Goal: Task Accomplishment & Management: Use online tool/utility

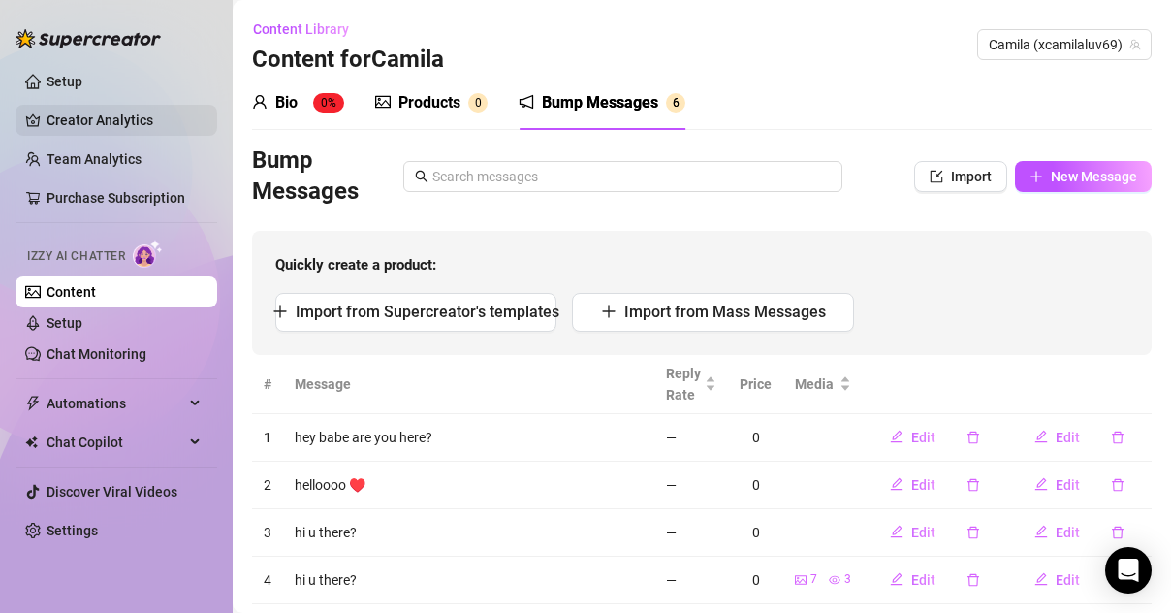
scroll to position [143, 0]
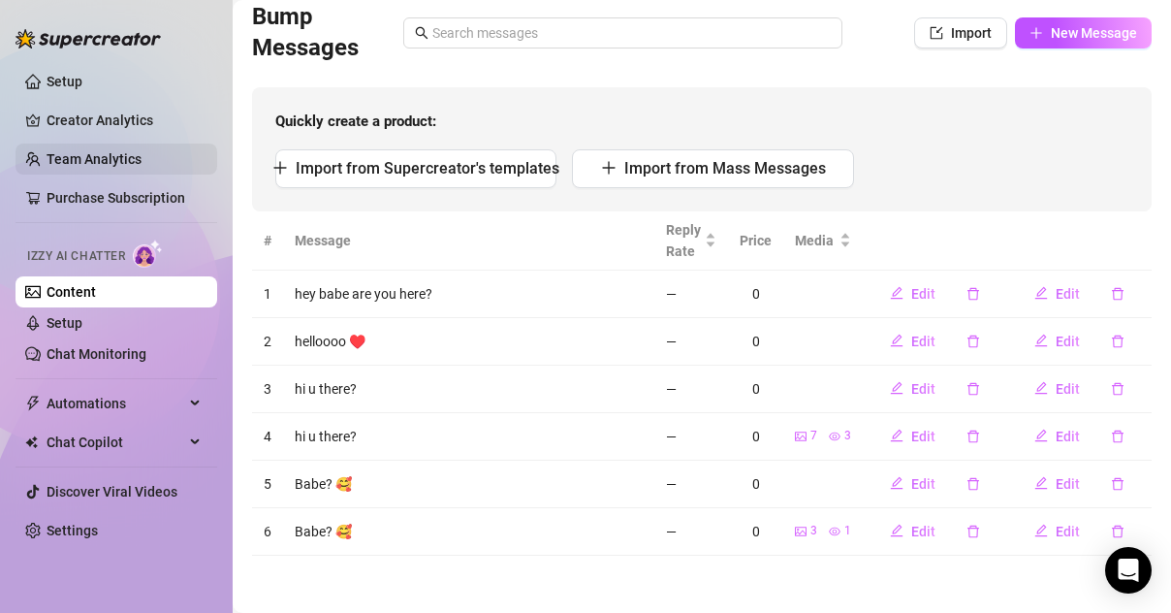
click at [121, 157] on link "Team Analytics" at bounding box center [94, 159] width 95 height 16
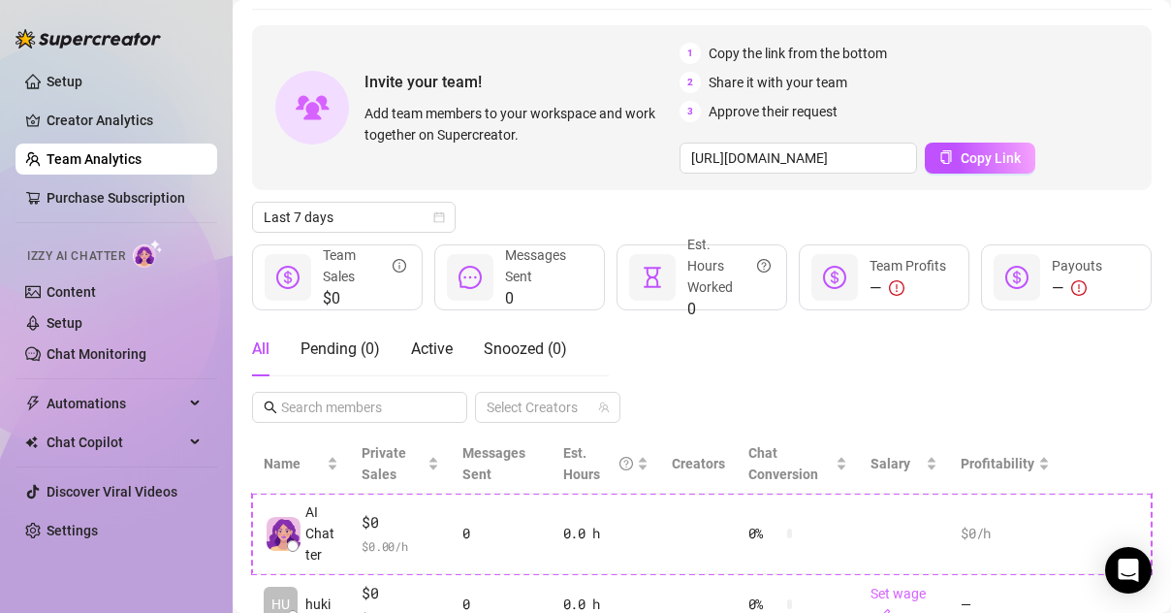
scroll to position [40, 0]
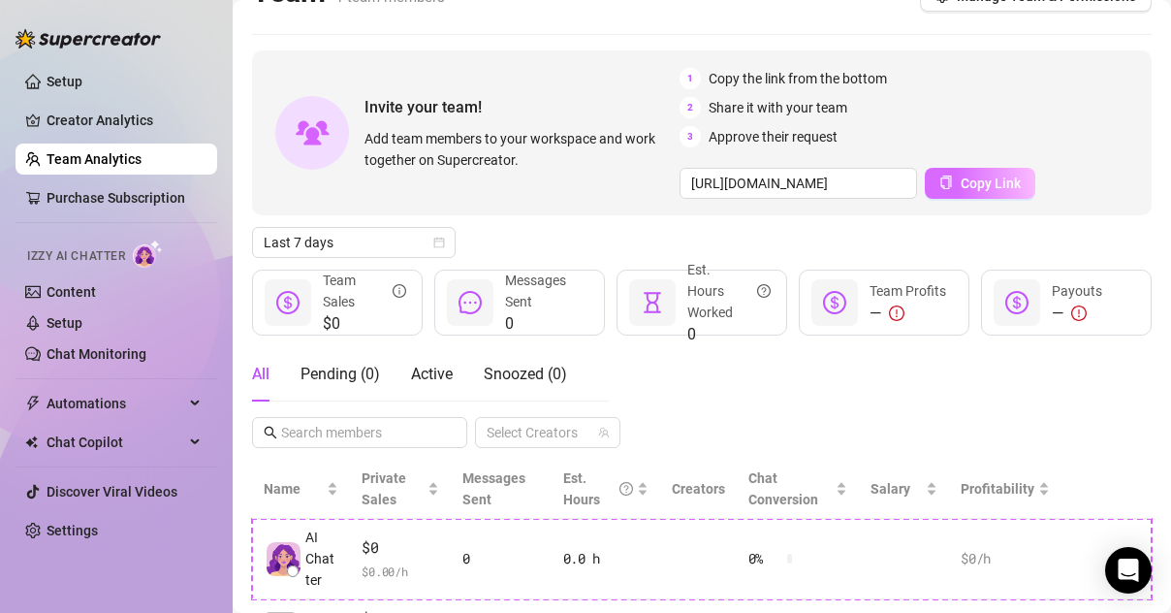
click at [961, 181] on span "Copy Link" at bounding box center [991, 183] width 60 height 16
click at [1037, 156] on div "1 Copy the link from the bottom 2 Share it with your team 3 Approve their reque…" at bounding box center [917, 133] width 475 height 131
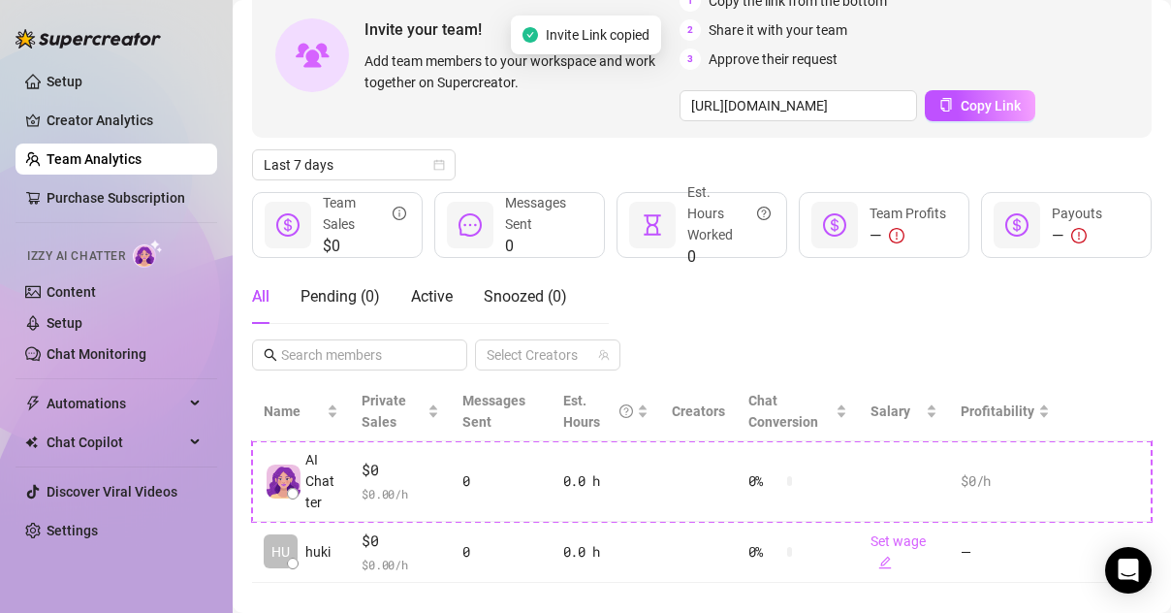
scroll to position [144, 0]
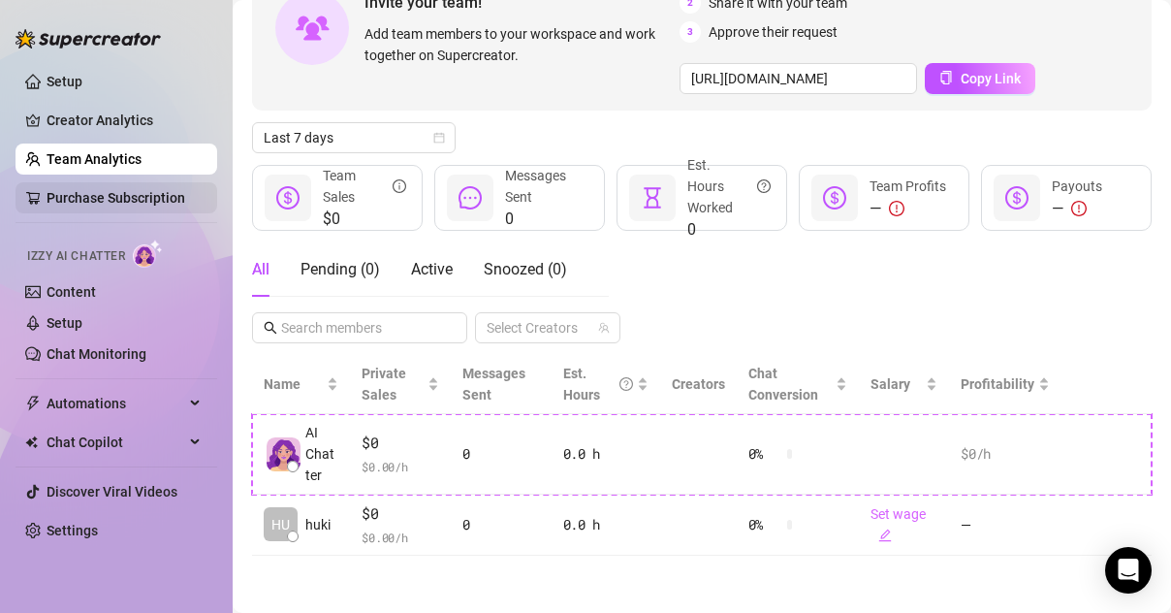
click at [111, 200] on link "Purchase Subscription" at bounding box center [116, 198] width 139 height 16
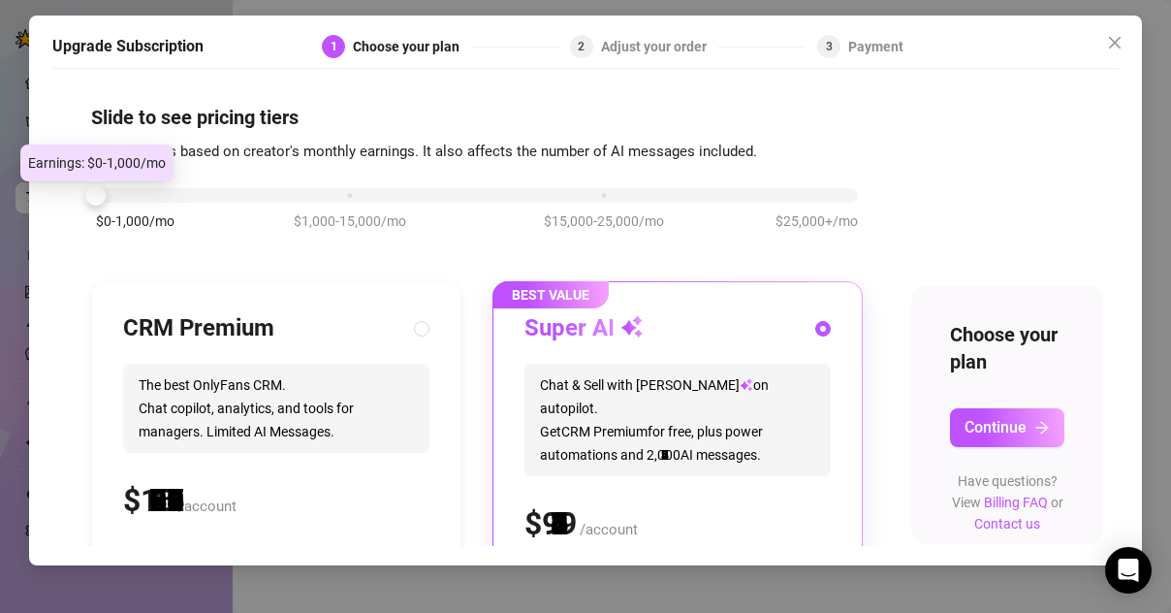
drag, startPoint x: 349, startPoint y: 194, endPoint x: 210, endPoint y: 202, distance: 138.9
click at [209, 196] on div "$0-1,000/mo $1,000-15,000/mo $15,000-25,000/mo $25,000+/mo" at bounding box center [477, 190] width 762 height 12
drag, startPoint x: 102, startPoint y: 196, endPoint x: 145, endPoint y: 197, distance: 43.6
click at [145, 196] on div "$0-1,000/mo $1,000-15,000/mo $15,000-25,000/mo $25,000+/mo" at bounding box center [477, 190] width 762 height 12
drag, startPoint x: 98, startPoint y: 198, endPoint x: 211, endPoint y: 204, distance: 113.6
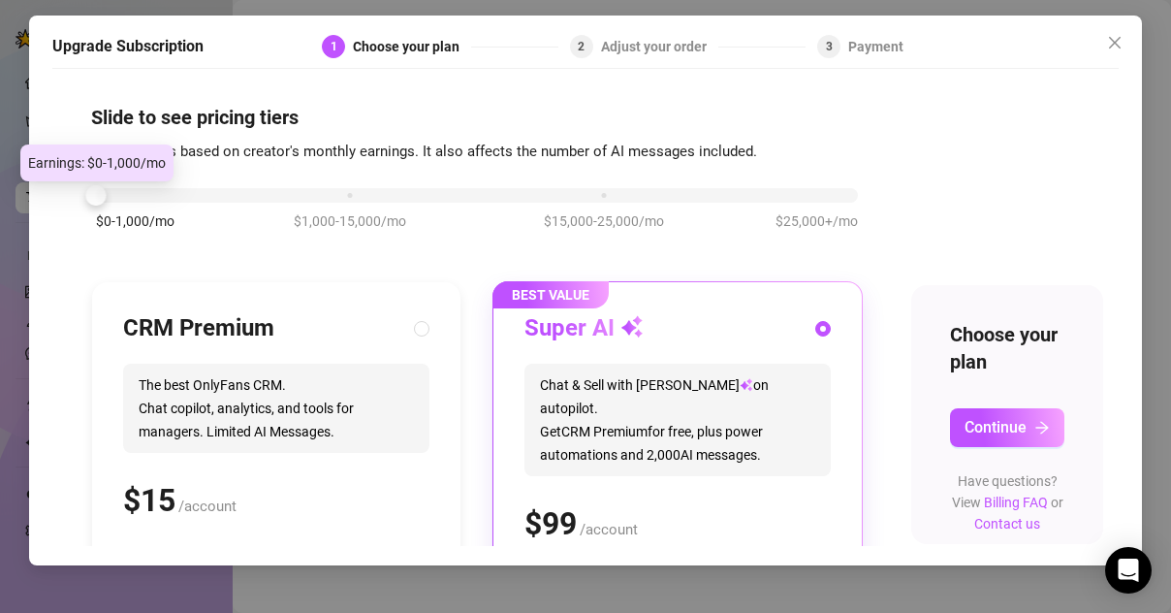
click at [214, 205] on div "$0-1,000/mo $1,000-15,000/mo $15,000-25,000/mo $25,000+/mo" at bounding box center [477, 219] width 772 height 110
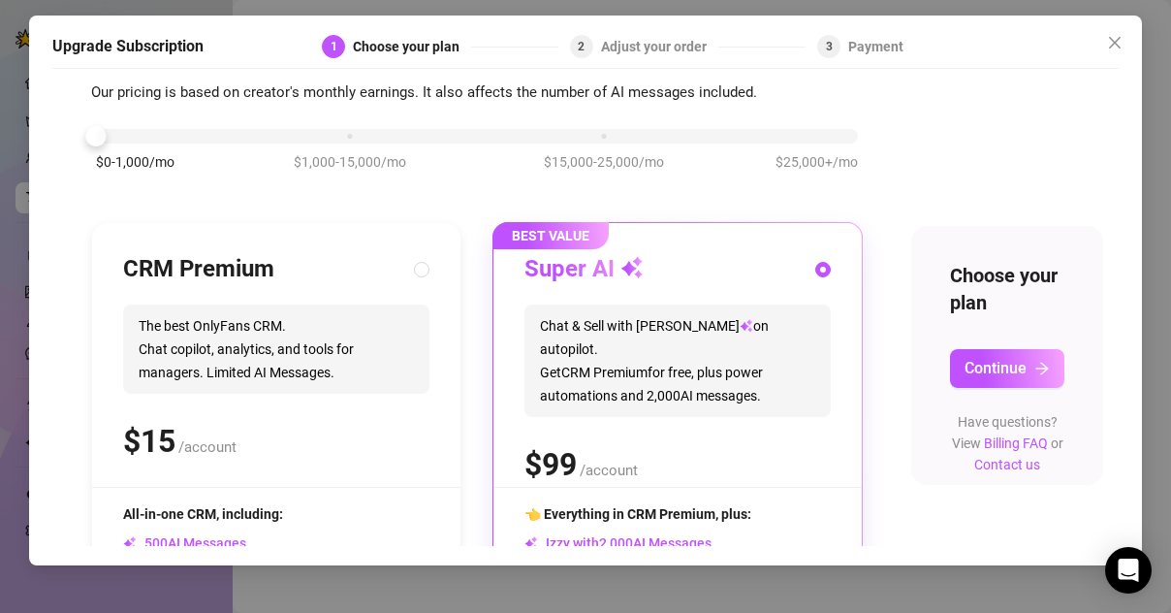
scroll to position [58, 0]
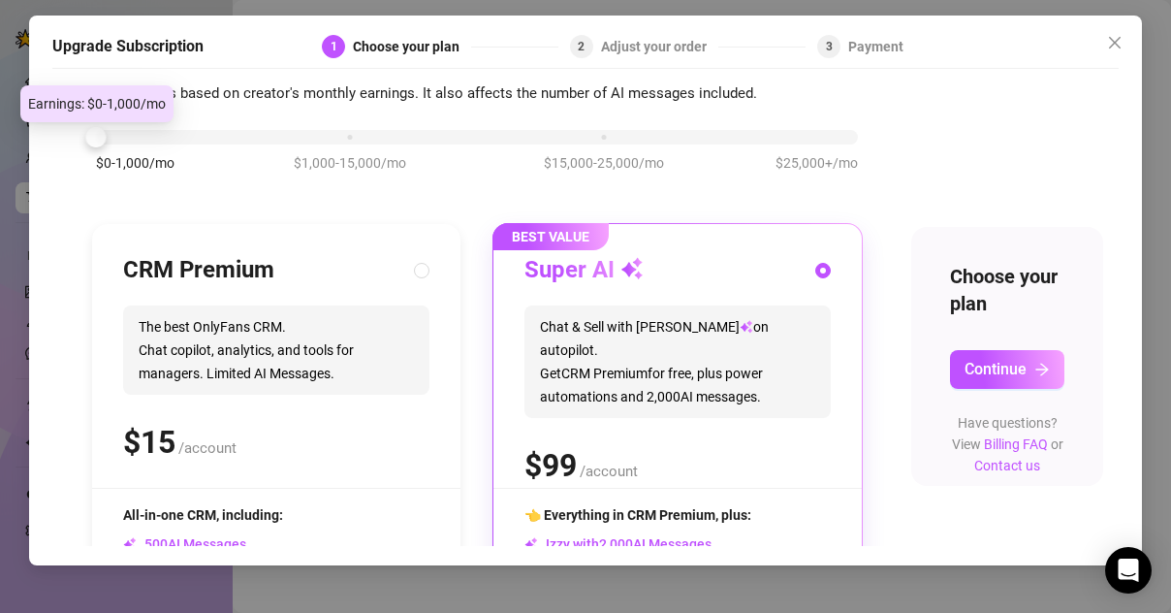
click at [104, 134] on div at bounding box center [96, 137] width 20 height 20
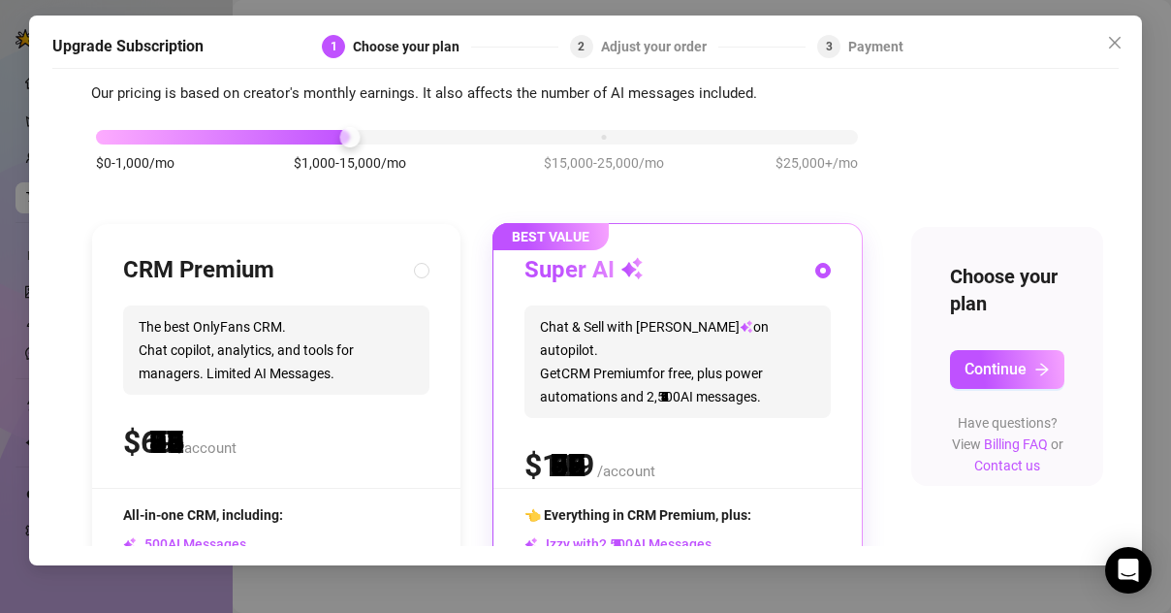
click at [301, 138] on div "$0-1,000/mo $1,000-15,000/mo $15,000-25,000/mo $25,000+/mo" at bounding box center [477, 132] width 762 height 12
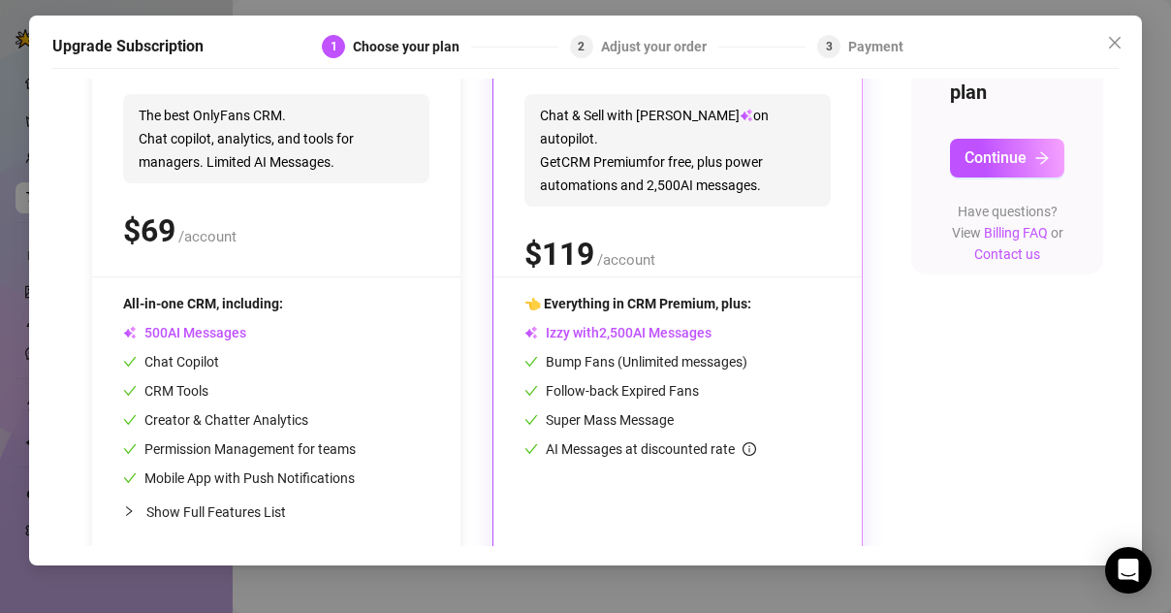
scroll to position [290, 0]
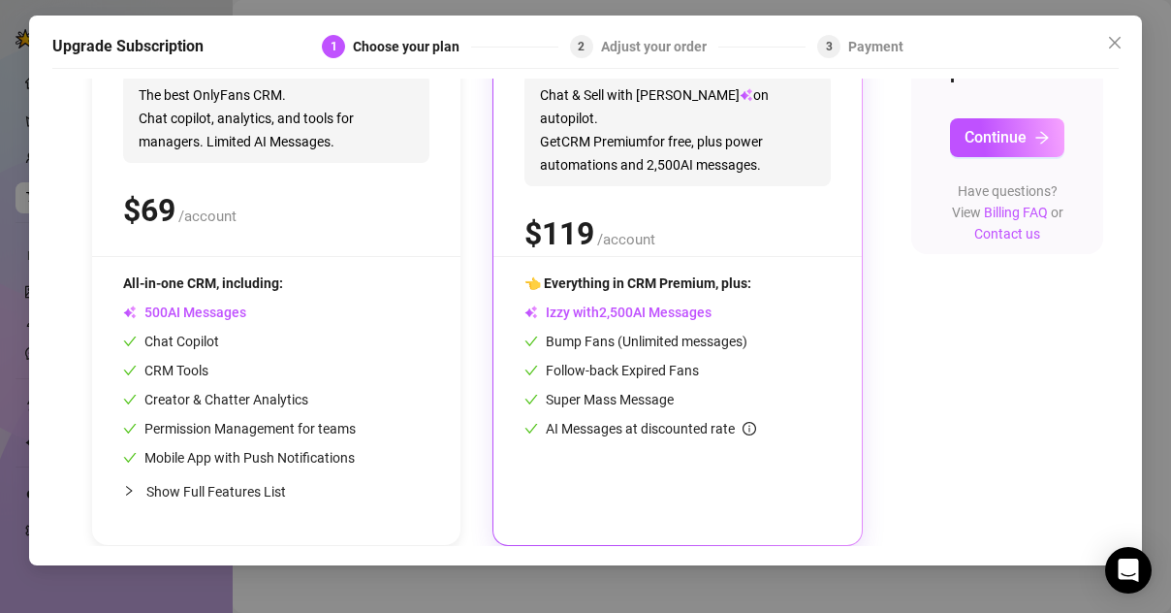
click at [194, 489] on span "Show Full Features List" at bounding box center [216, 492] width 140 height 16
radio input "true"
radio input "false"
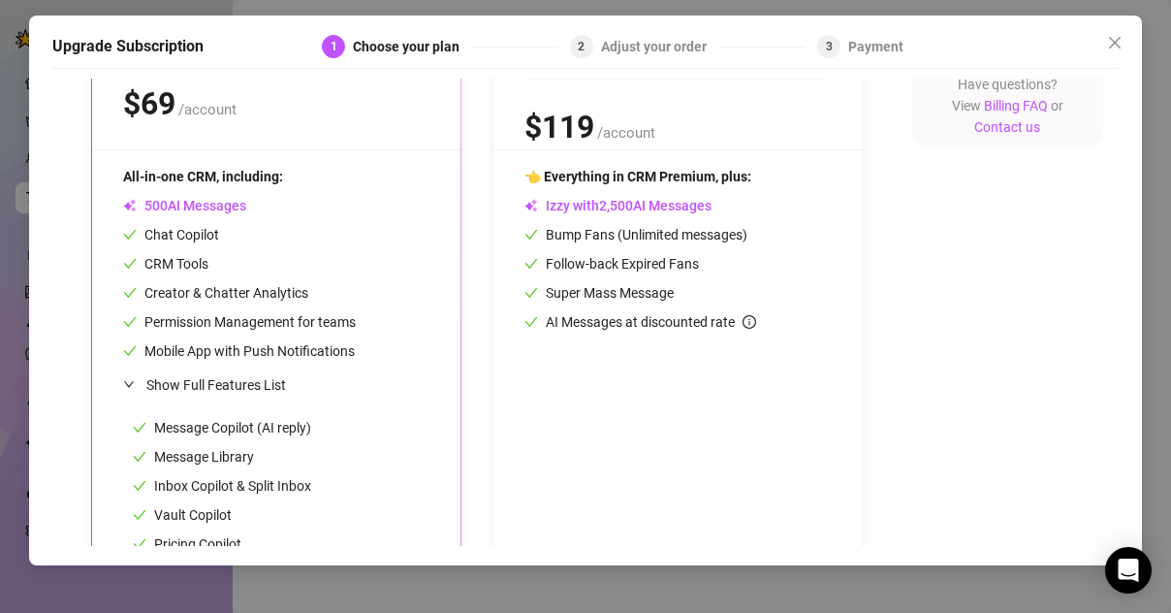
scroll to position [399, 0]
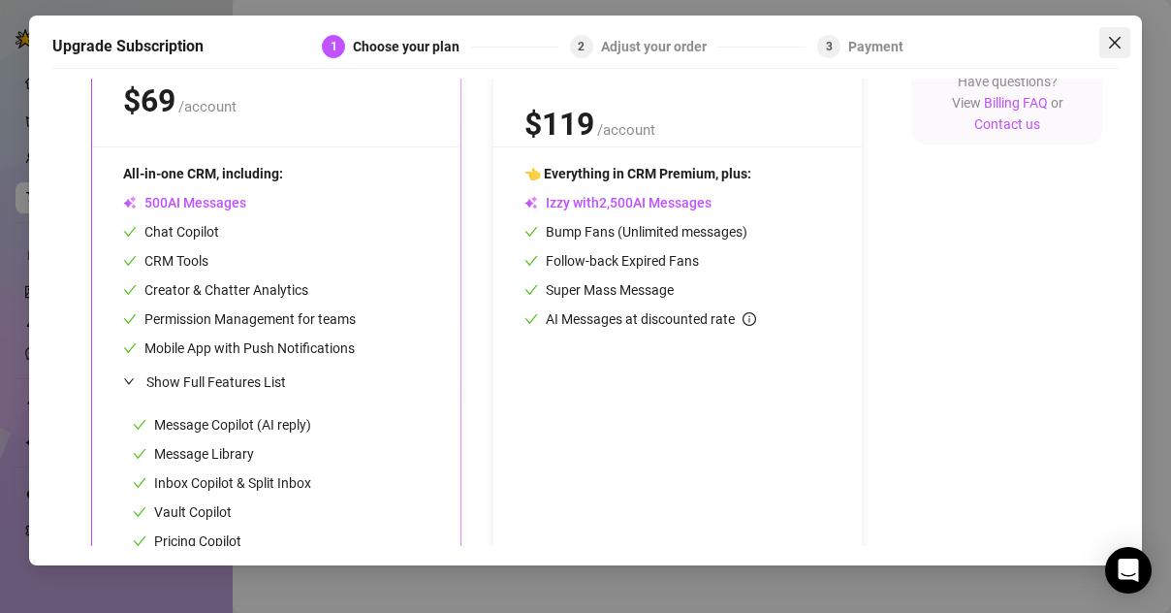
click at [1108, 44] on icon "close" at bounding box center [1115, 43] width 16 height 16
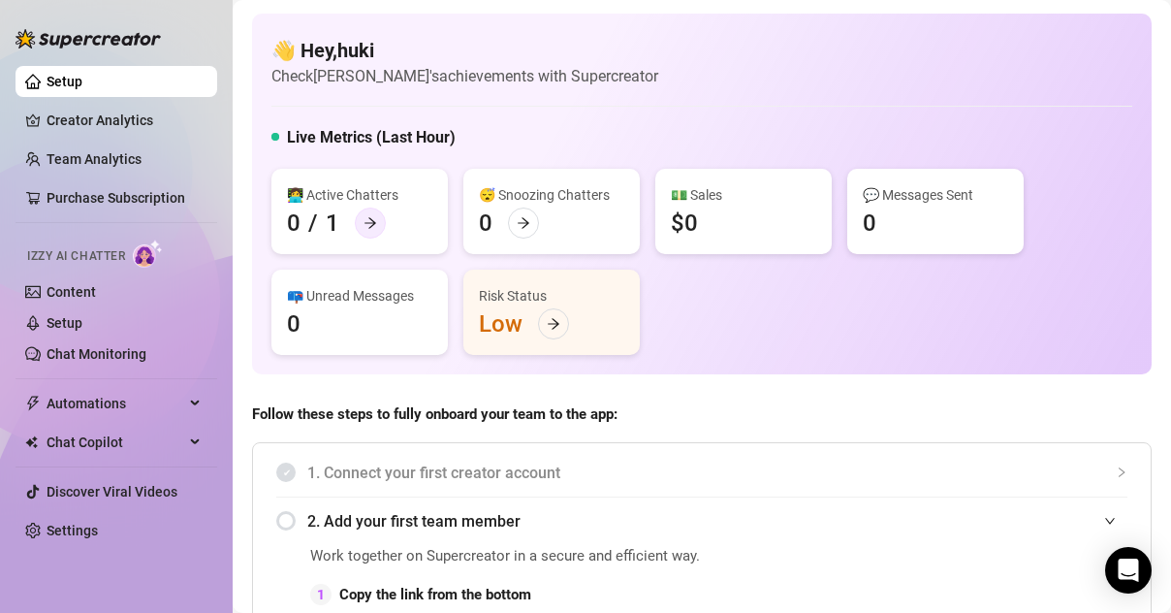
click at [365, 227] on icon "arrow-right" at bounding box center [371, 223] width 14 height 14
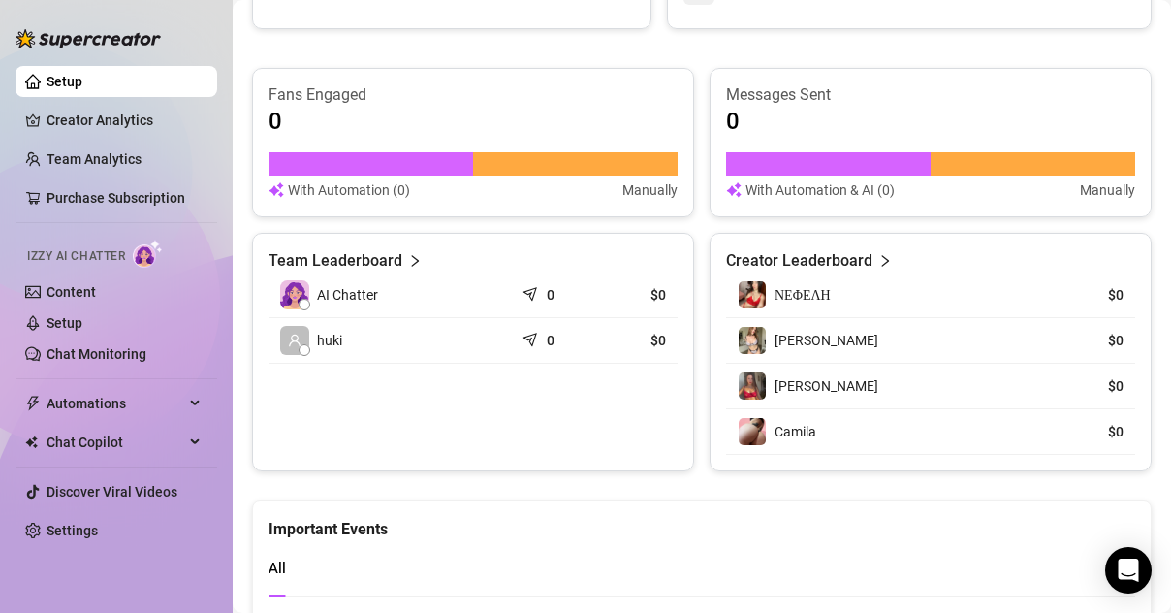
scroll to position [1181, 0]
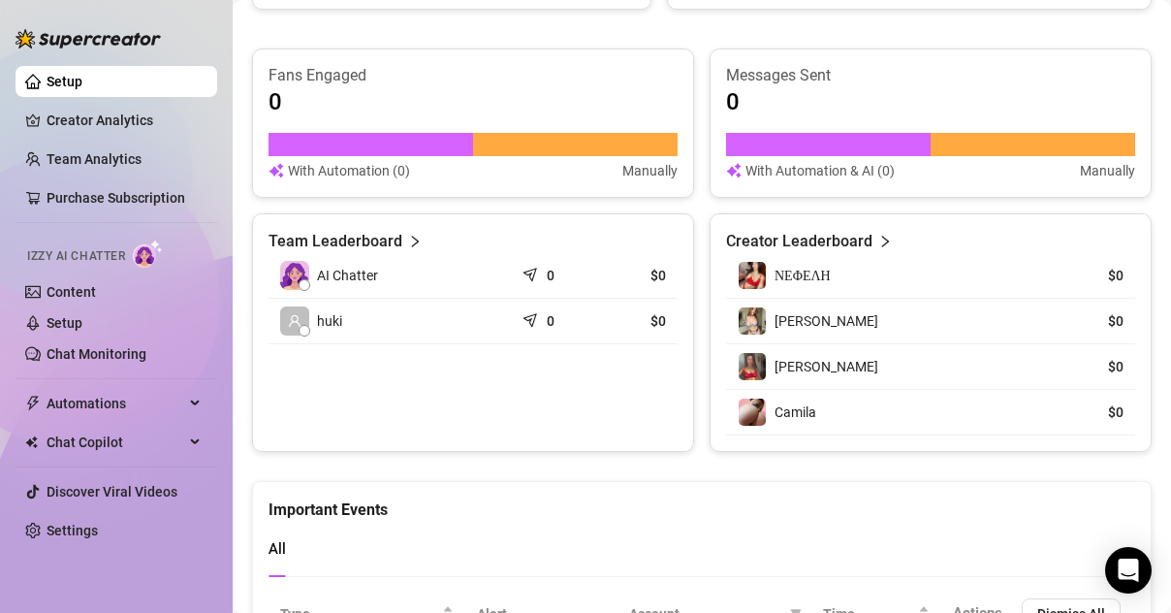
click at [350, 274] on span "AI Chatter" at bounding box center [347, 275] width 61 height 21
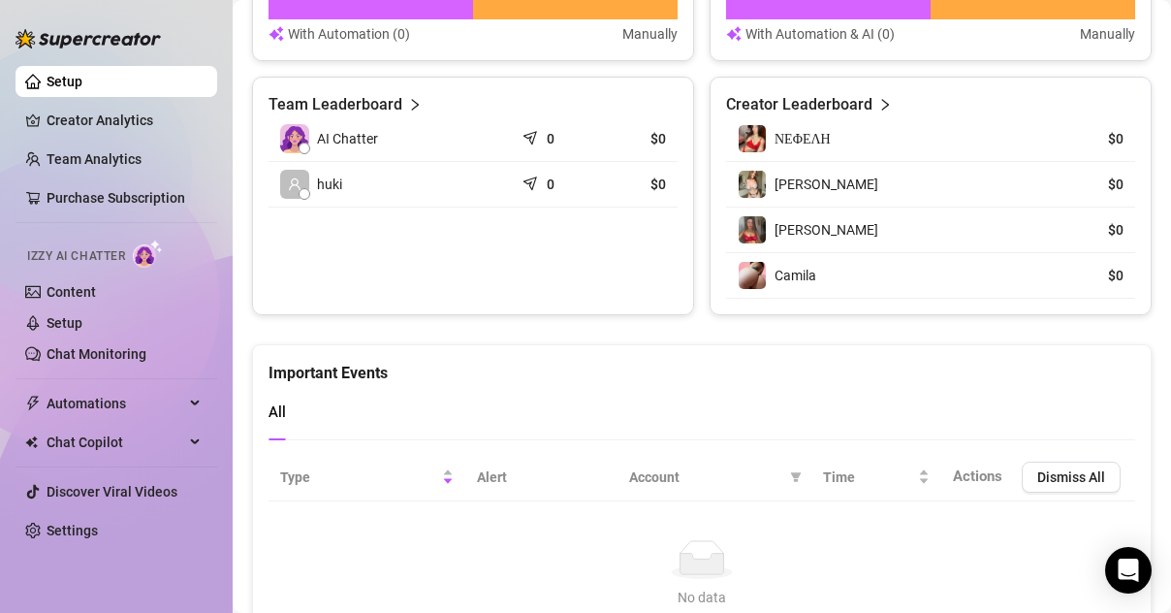
scroll to position [1314, 0]
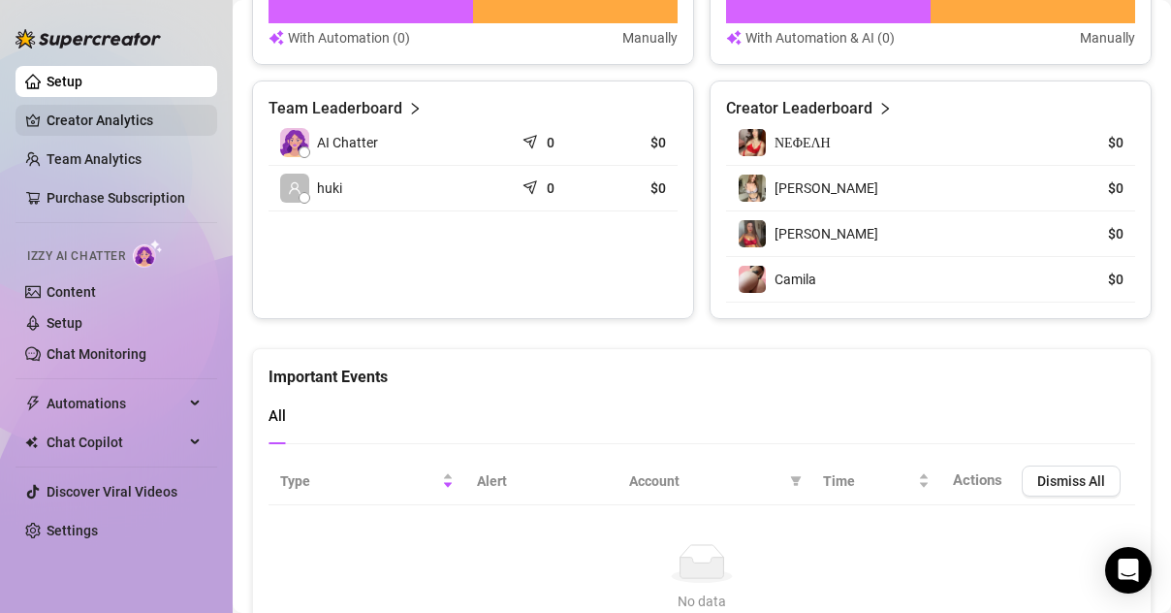
click at [122, 122] on link "Creator Analytics" at bounding box center [124, 120] width 155 height 31
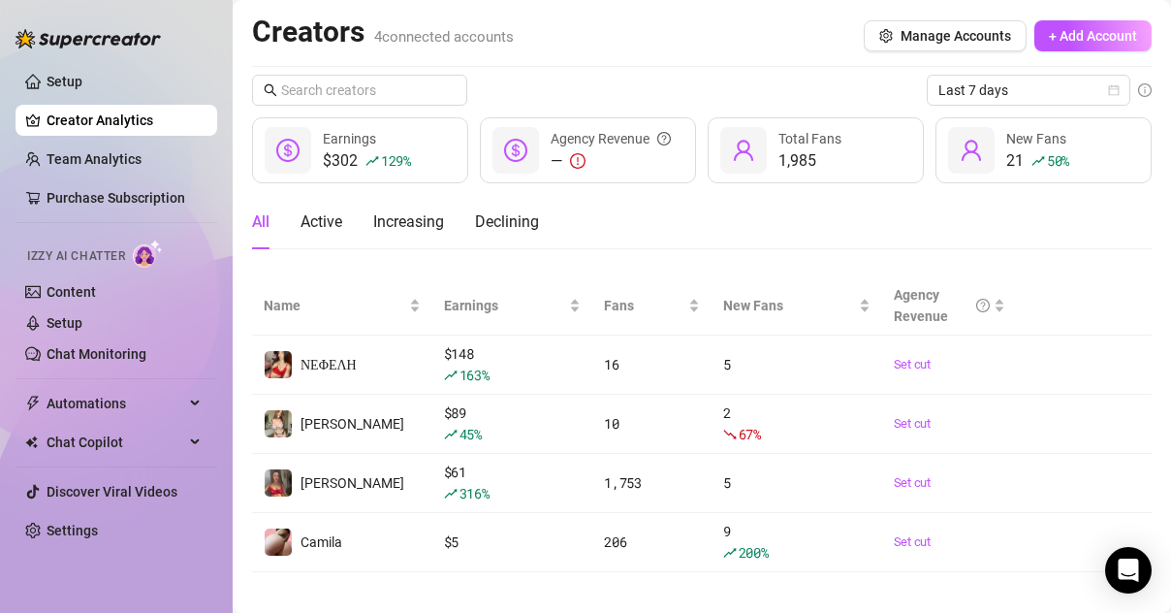
scroll to position [17, 0]
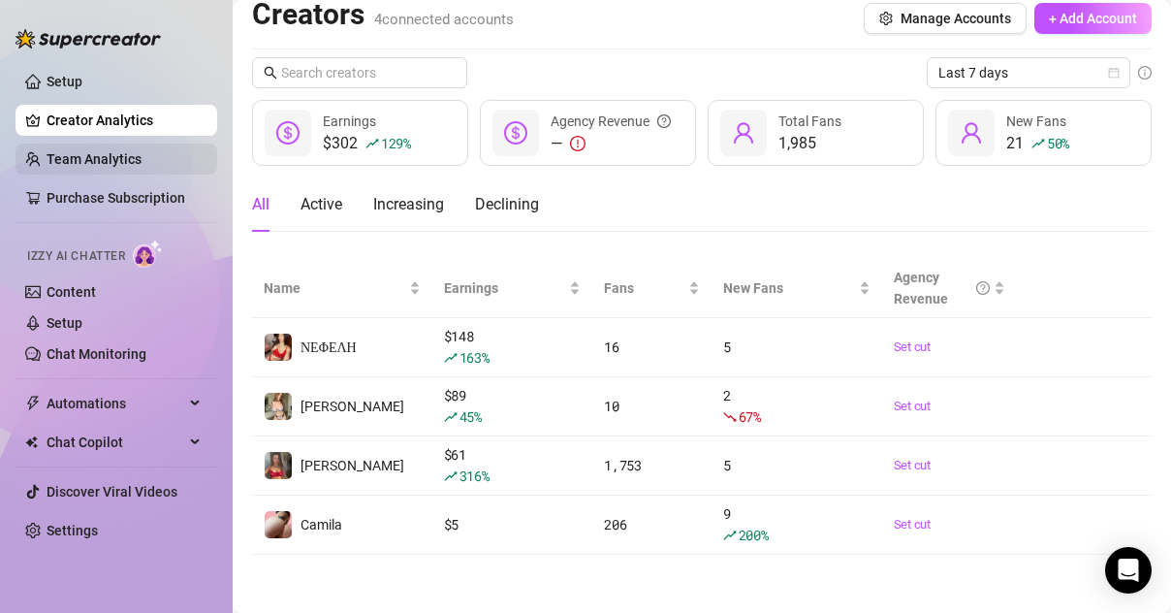
click at [108, 161] on link "Team Analytics" at bounding box center [94, 159] width 95 height 16
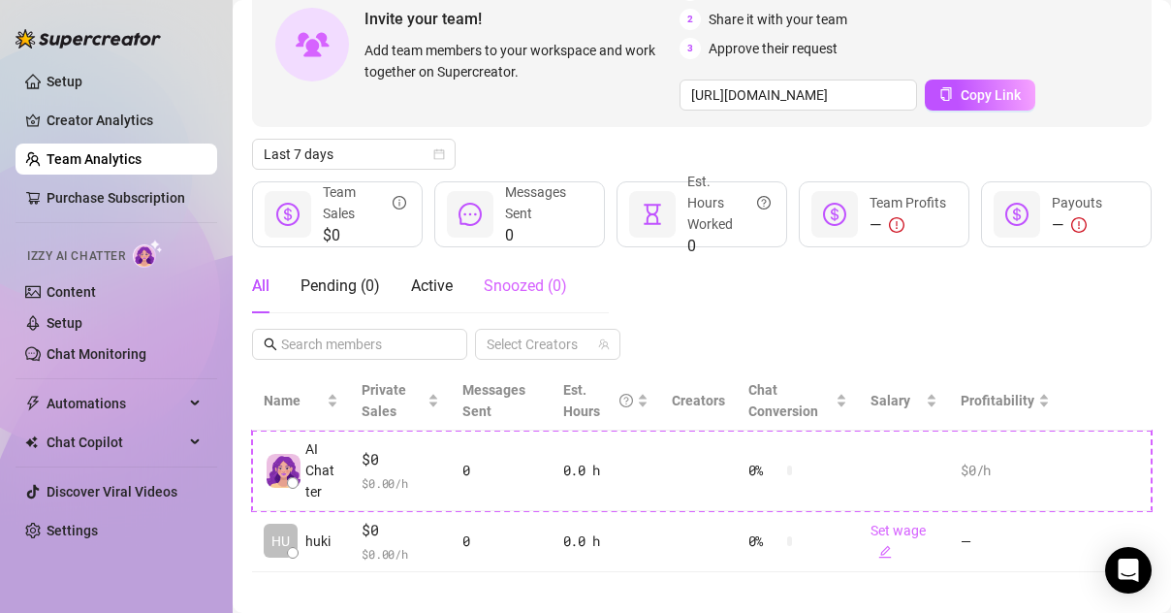
scroll to position [144, 0]
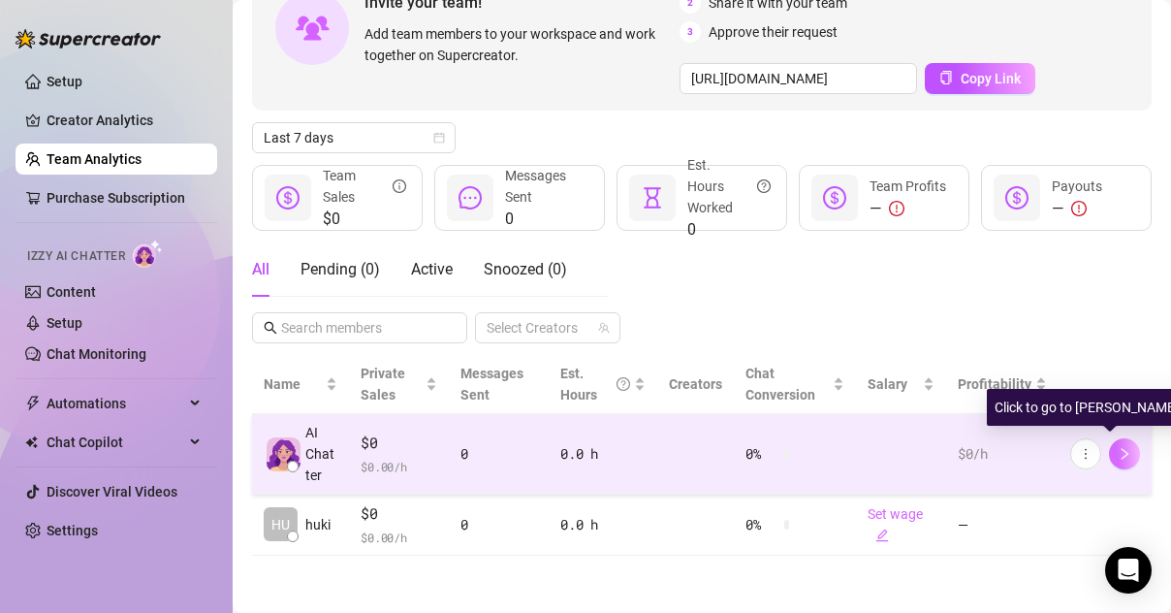
click at [1118, 458] on icon "right" at bounding box center [1125, 454] width 14 height 14
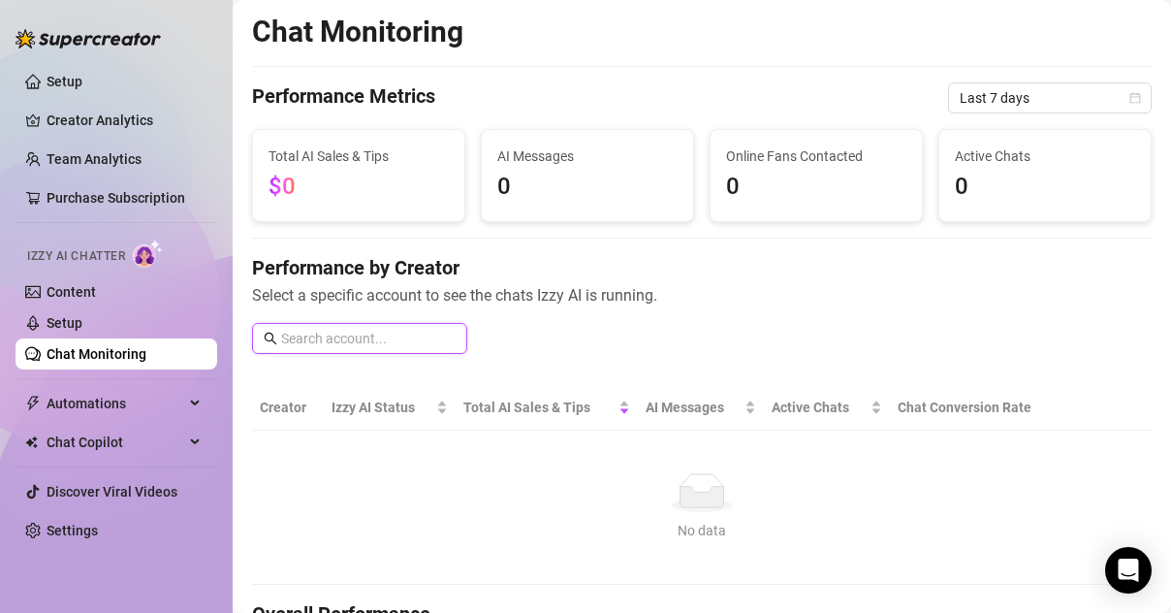
click at [429, 343] on input "text" at bounding box center [368, 338] width 175 height 21
type input "NEFE"
click at [311, 339] on input "NEFE" at bounding box center [368, 338] width 175 height 21
click at [310, 339] on input "NEFE" at bounding box center [368, 338] width 175 height 21
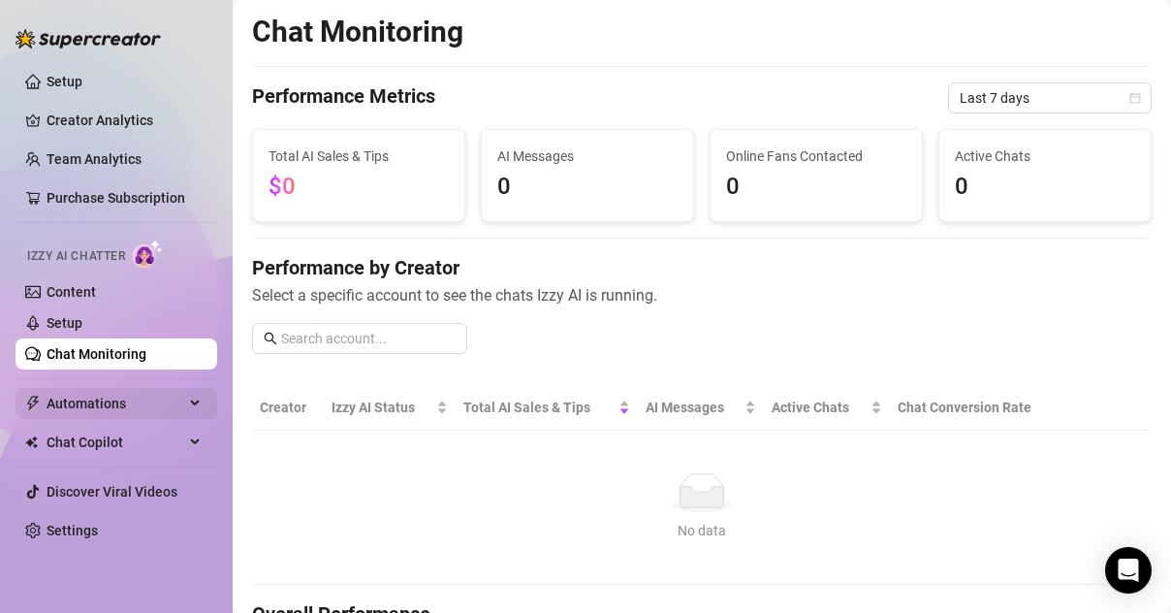
click at [94, 407] on span "Automations" at bounding box center [116, 403] width 138 height 31
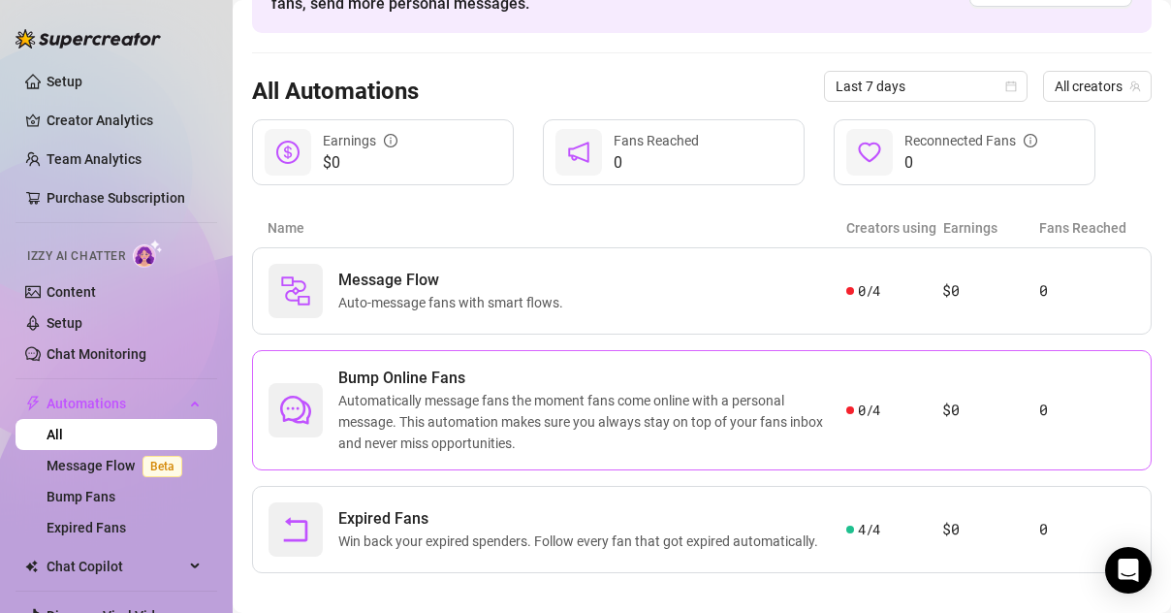
scroll to position [150, 0]
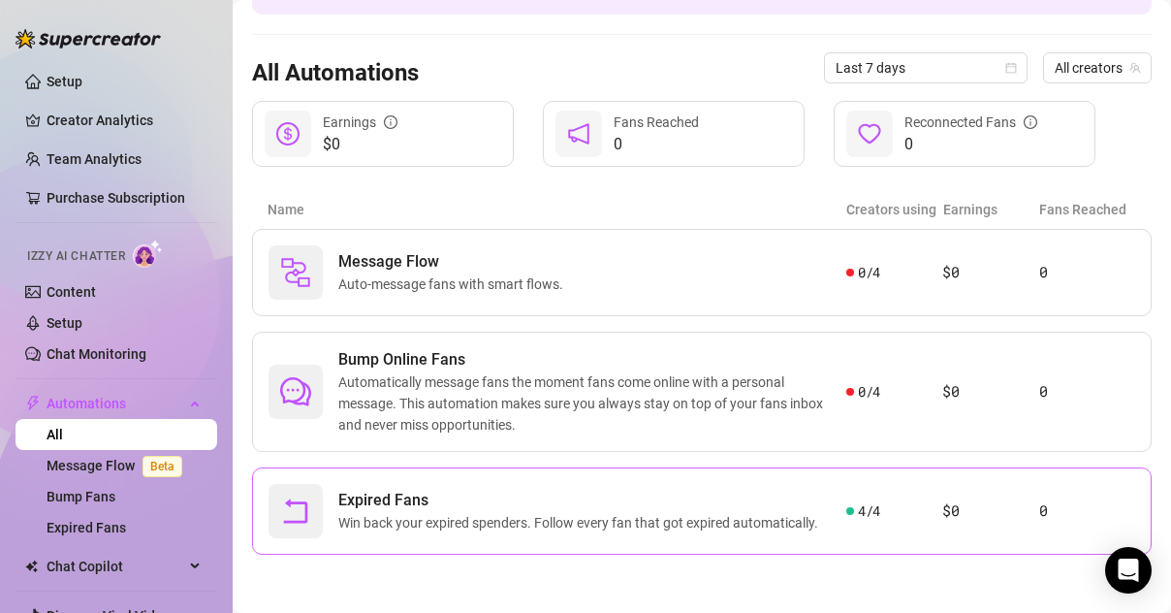
click at [501, 506] on span "Expired Fans" at bounding box center [582, 500] width 488 height 23
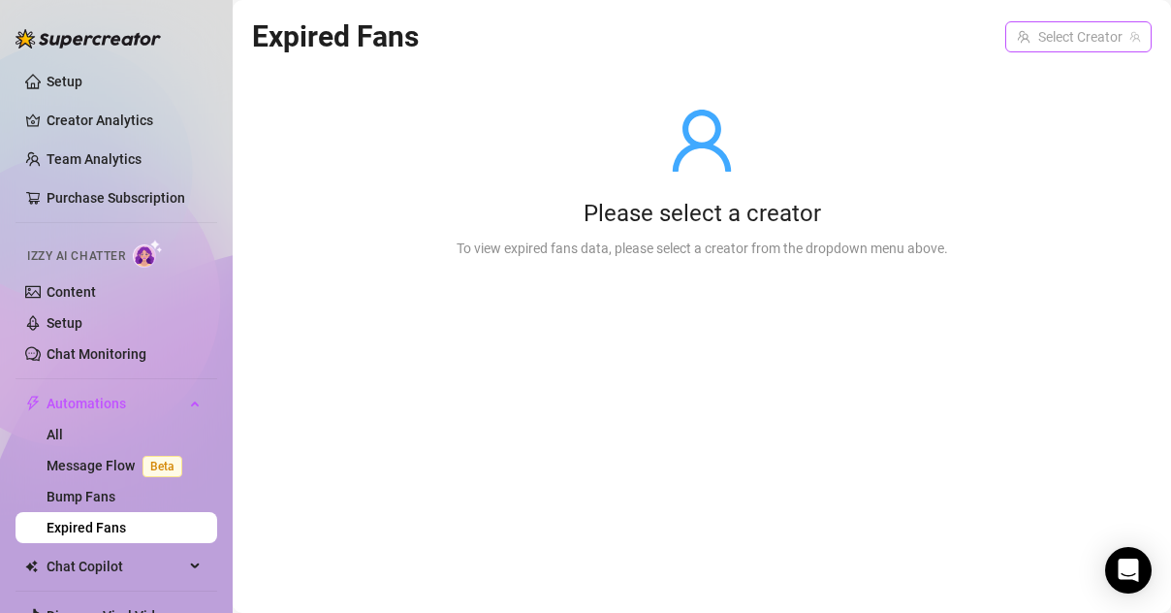
click at [1059, 47] on input "search" at bounding box center [1070, 36] width 106 height 29
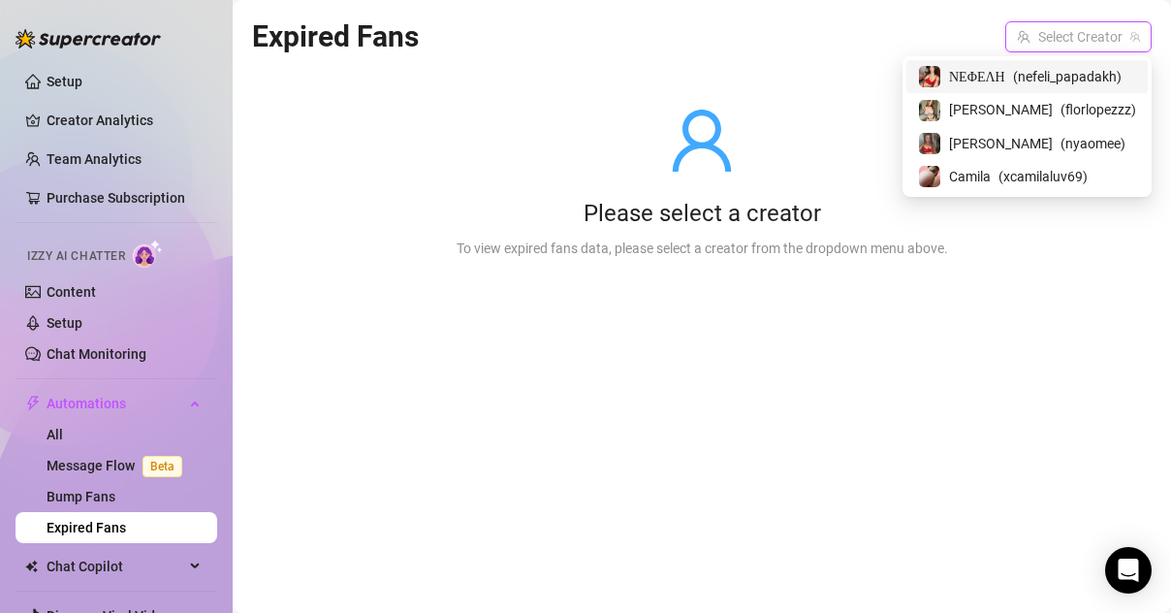
click at [998, 71] on span "ΝΕΦΕΛΗ" at bounding box center [977, 76] width 56 height 21
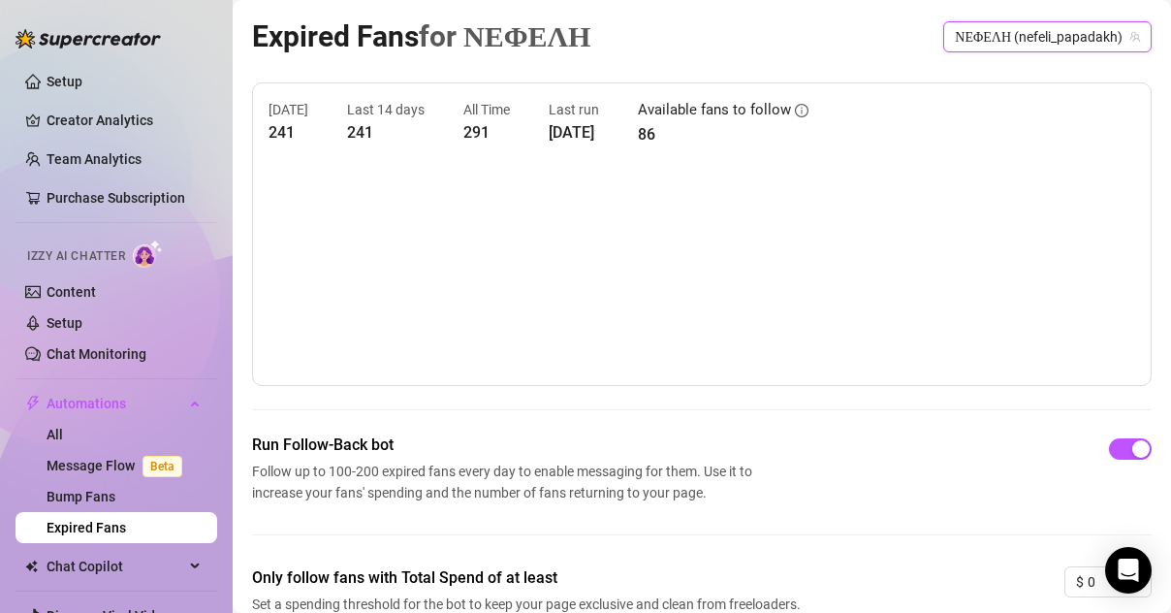
click at [975, 25] on span "ΝΕΦΕΛΗ (nefeli_papadakh)" at bounding box center [1047, 36] width 185 height 29
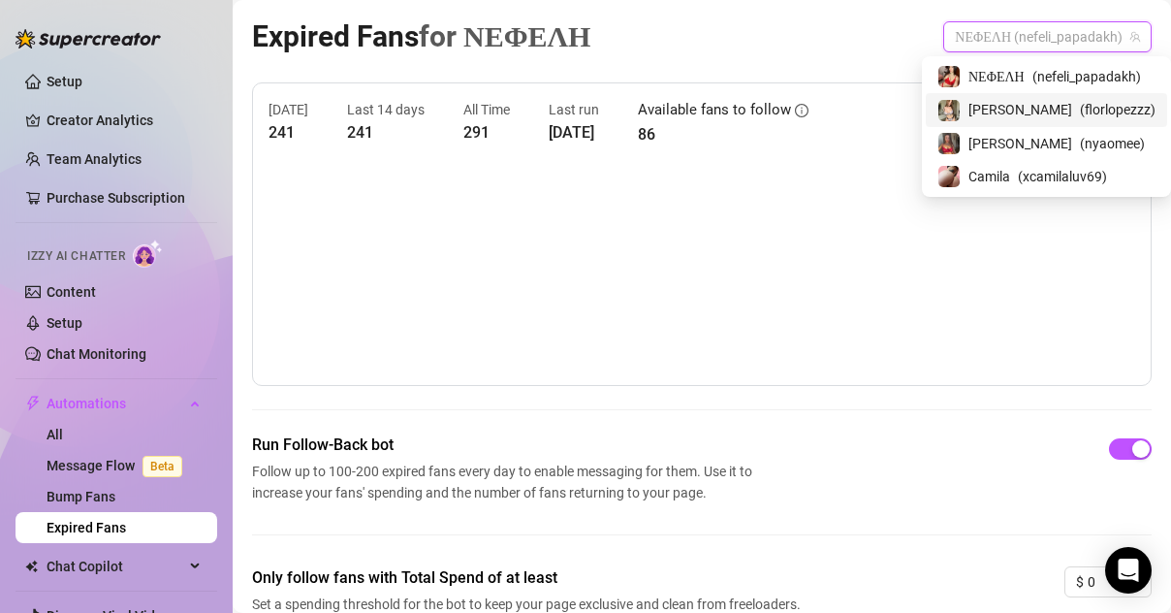
click at [966, 105] on div "[PERSON_NAME] ( florlopezzz )" at bounding box center [1047, 109] width 218 height 23
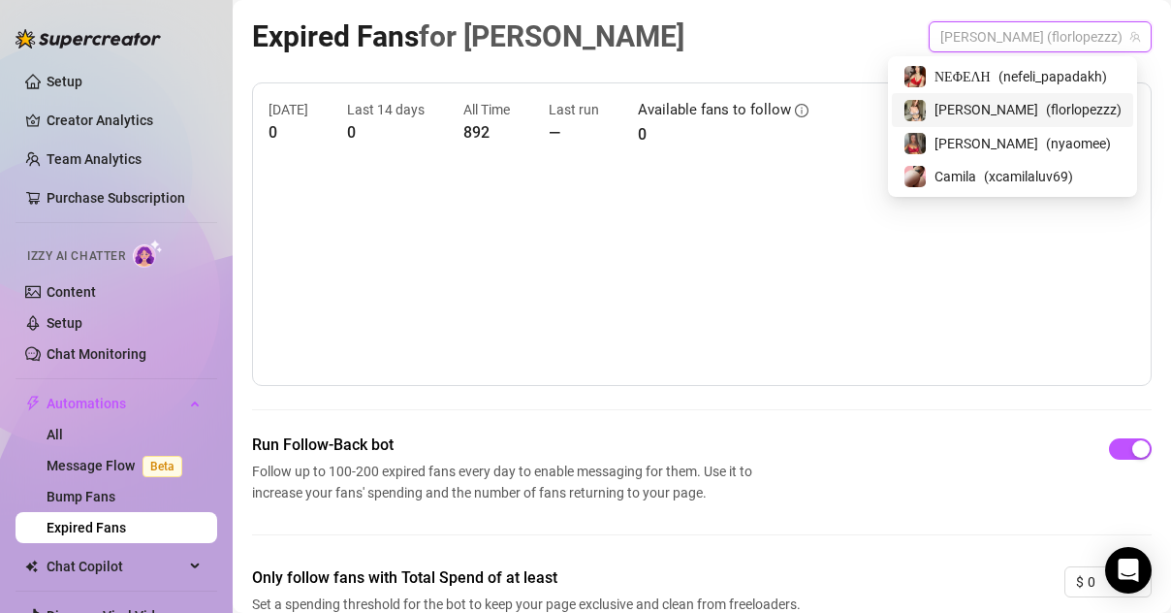
click at [1009, 41] on span "[PERSON_NAME] (florlopezzz)" at bounding box center [1040, 36] width 200 height 29
click at [975, 134] on span "[PERSON_NAME]" at bounding box center [987, 143] width 104 height 21
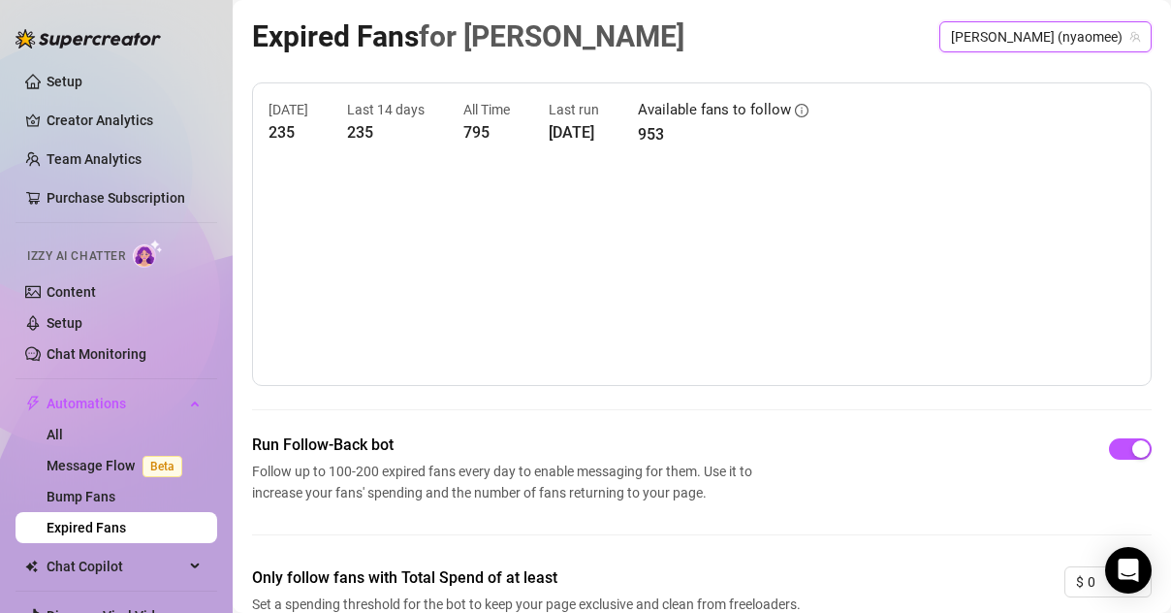
click at [809, 112] on icon "info-circle" at bounding box center [802, 111] width 14 height 14
click at [843, 30] on div "Expired Fans for [PERSON_NAME] (nyaomee)" at bounding box center [702, 37] width 900 height 46
click at [1000, 31] on span "[PERSON_NAME] (nyaomee)" at bounding box center [1045, 36] width 189 height 29
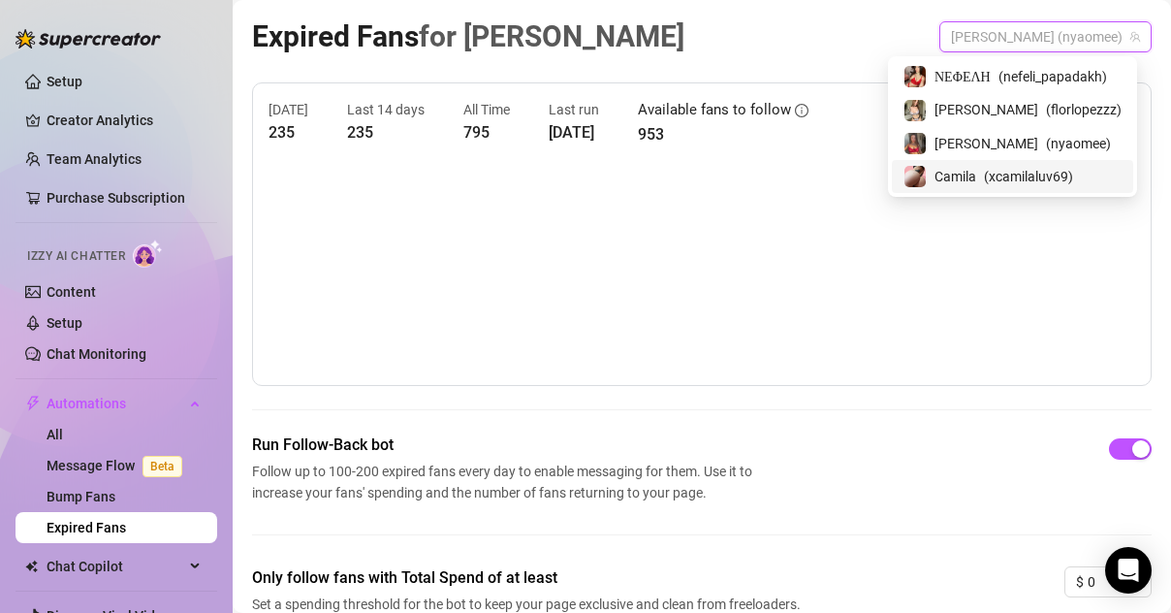
click at [950, 172] on span "Camila" at bounding box center [956, 176] width 42 height 21
